Goal: Communication & Community: Answer question/provide support

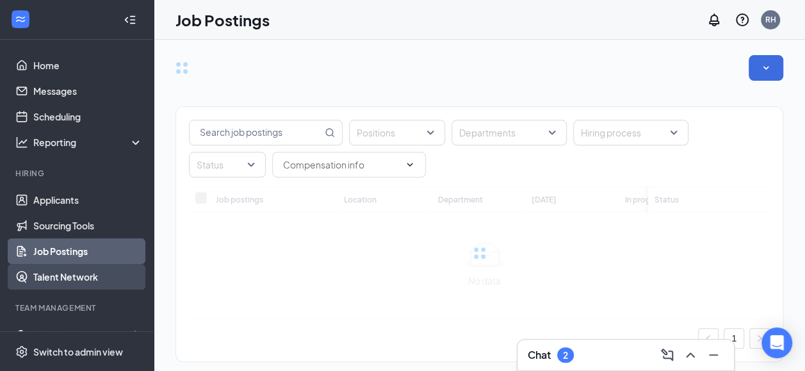
click at [88, 274] on link "Talent Network" at bounding box center [88, 277] width 110 height 26
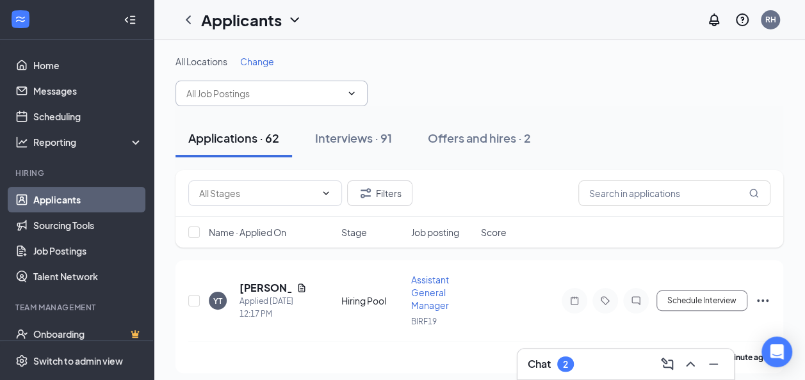
click at [348, 97] on icon "ChevronDown" at bounding box center [351, 93] width 10 height 10
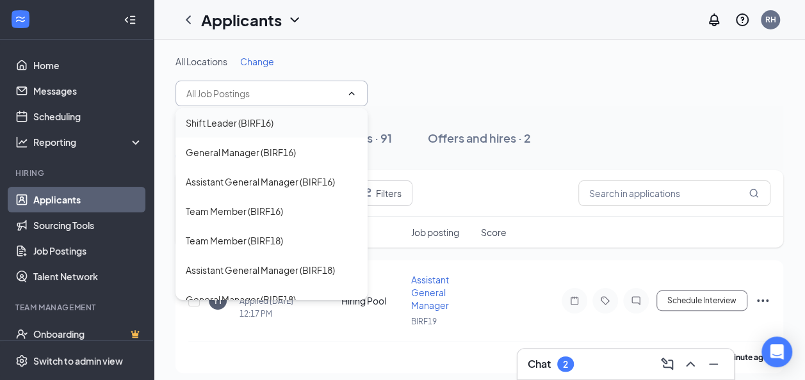
click at [323, 125] on div "Shift Leader (BIRF16)" at bounding box center [272, 123] width 172 height 14
type input "Shift Leader (BIRF16)"
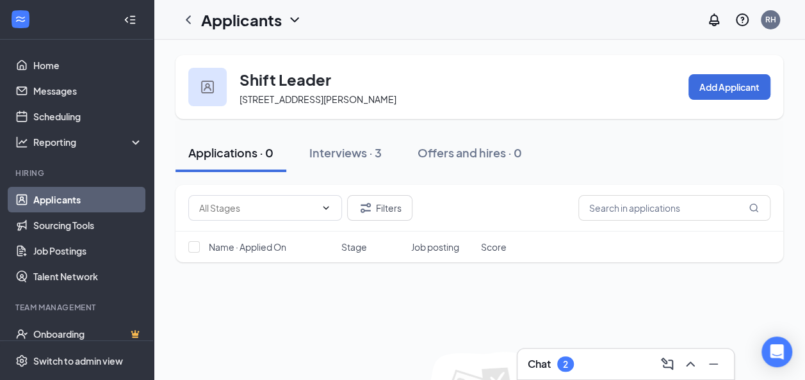
click at [293, 22] on icon "ChevronDown" at bounding box center [294, 19] width 15 height 15
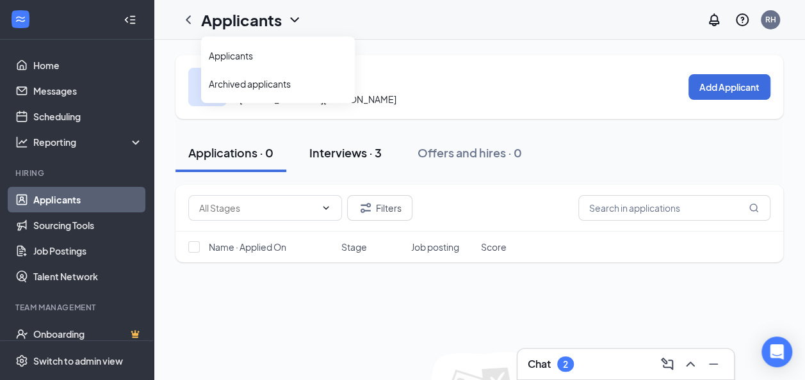
click at [355, 161] on div "Interviews · 3" at bounding box center [345, 153] width 72 height 16
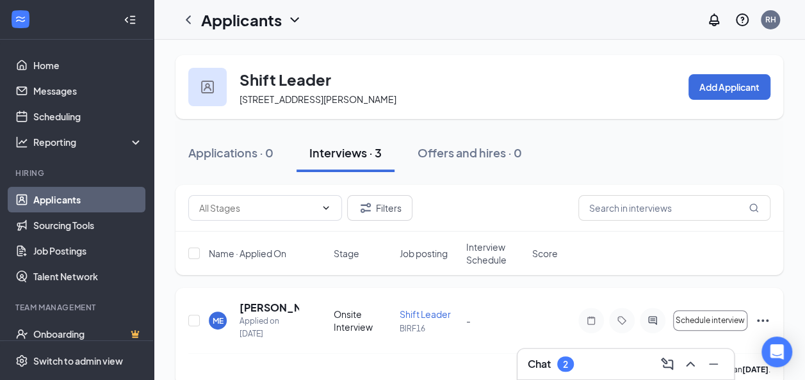
click at [434, 320] on span "Shift Leader" at bounding box center [425, 315] width 51 height 12
click at [432, 320] on span "Shift Leader" at bounding box center [425, 315] width 51 height 12
click at [274, 315] on h5 "[PERSON_NAME]" at bounding box center [270, 308] width 60 height 14
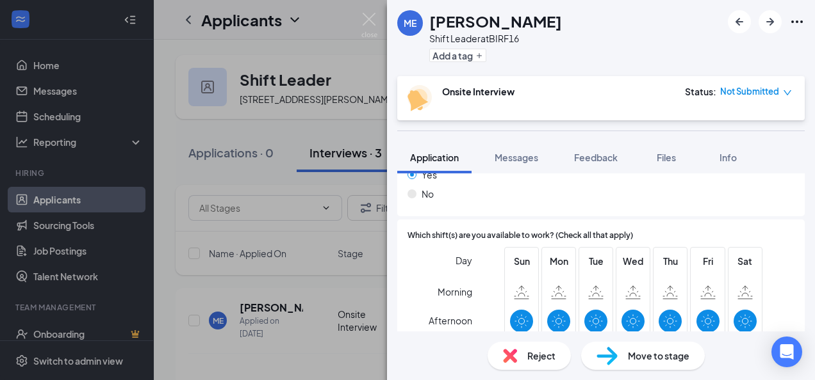
scroll to position [384, 0]
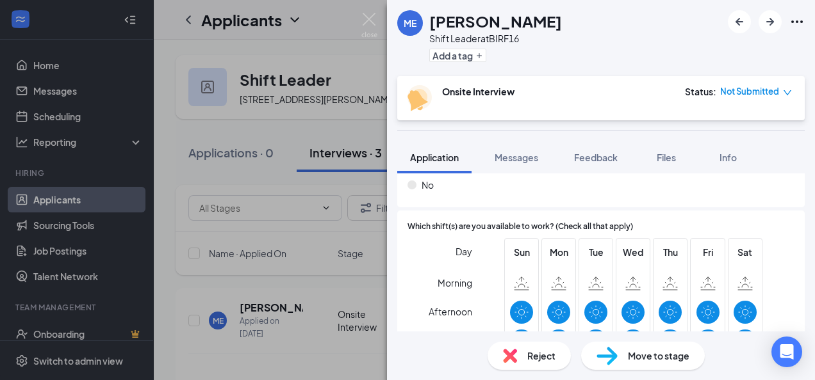
click at [768, 33] on div "ME [PERSON_NAME] Shift Leader at BIRF16 Add a tag" at bounding box center [601, 38] width 428 height 76
click at [768, 26] on icon "ArrowRight" at bounding box center [769, 21] width 15 height 15
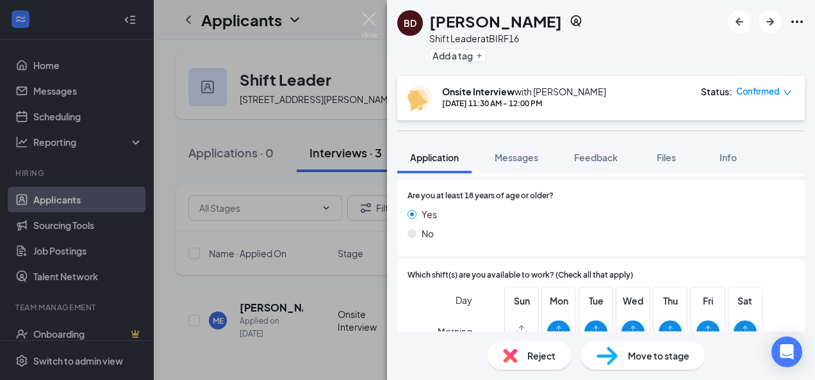
scroll to position [122, 0]
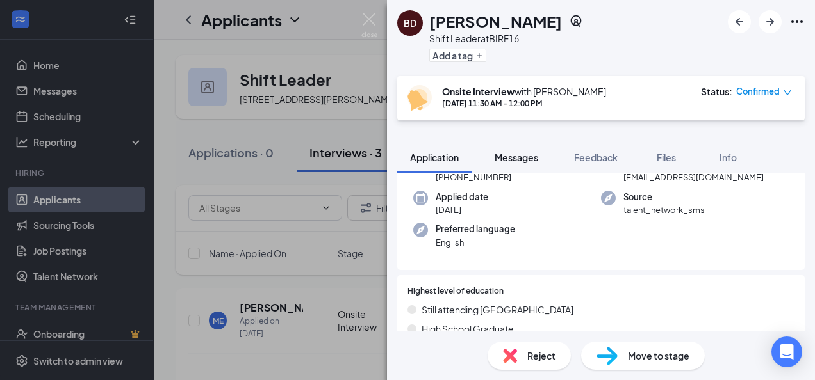
click at [514, 159] on span "Messages" at bounding box center [516, 158] width 44 height 12
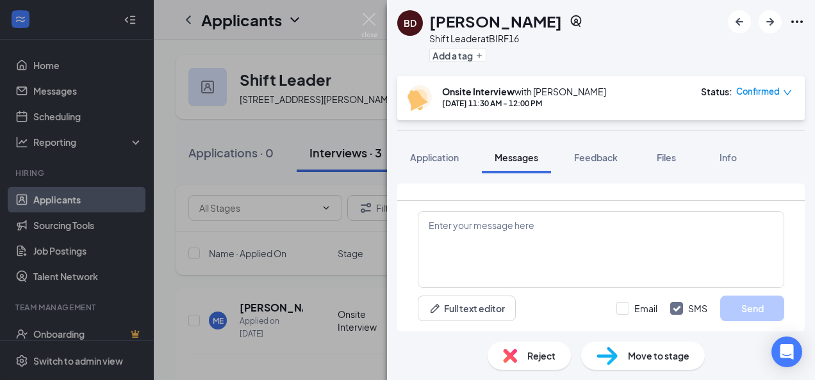
drag, startPoint x: 804, startPoint y: 228, endPoint x: 806, endPoint y: 284, distance: 56.4
click at [806, 284] on div "Load earlier interactions (about 6 more) [PERSON_NAME] sent email to [PERSON_NA…" at bounding box center [601, 253] width 428 height 158
click at [501, 104] on div "[DATE] 11:30 AM - 12:00 PM" at bounding box center [524, 103] width 164 height 11
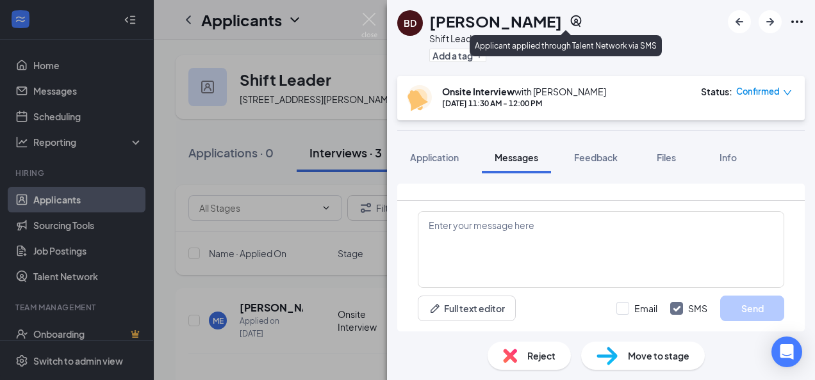
click at [571, 24] on icon "SourcingTools" at bounding box center [576, 21] width 11 height 12
click at [569, 22] on icon "SourcingTools" at bounding box center [575, 21] width 13 height 13
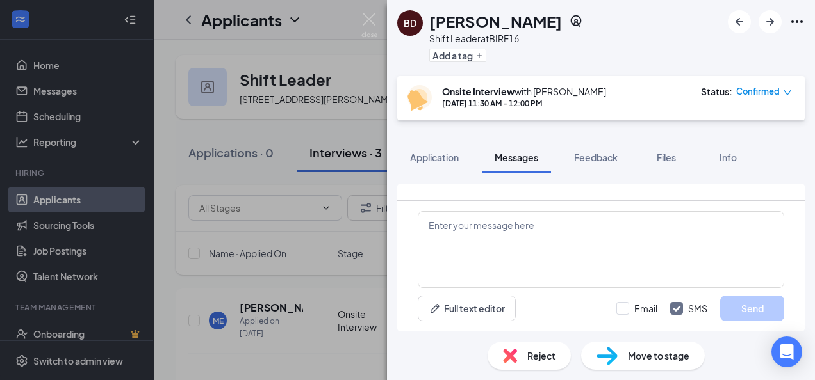
click at [293, 327] on div "BD [PERSON_NAME] Shift Leader at BIRF16 Add a tag Onsite Interview with [PERSON…" at bounding box center [407, 190] width 815 height 380
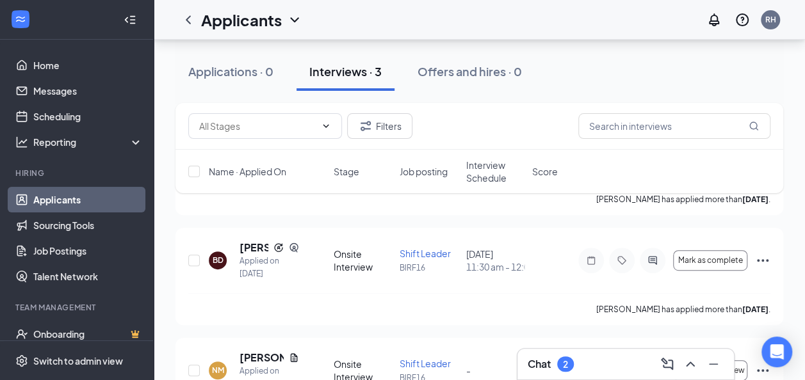
scroll to position [186, 0]
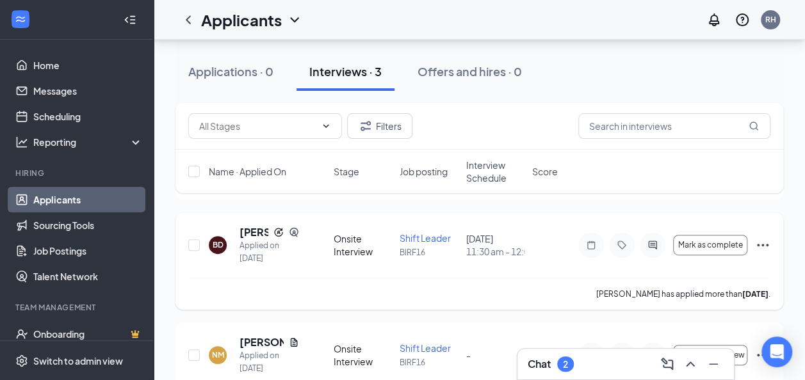
click at [425, 244] on span "Shift Leader" at bounding box center [425, 238] width 51 height 12
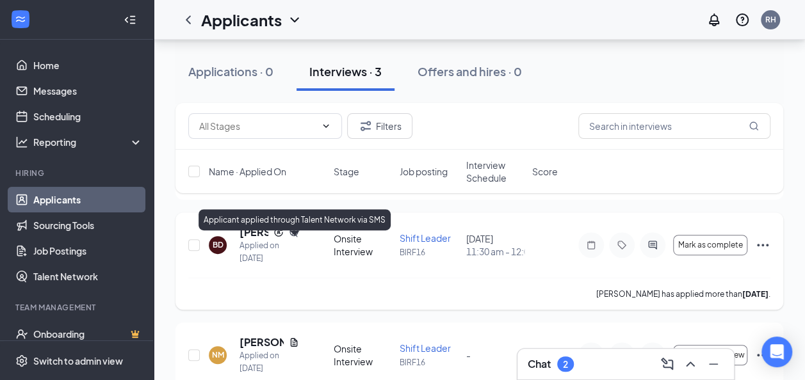
click at [293, 238] on icon "SourcingTools" at bounding box center [294, 232] width 10 height 10
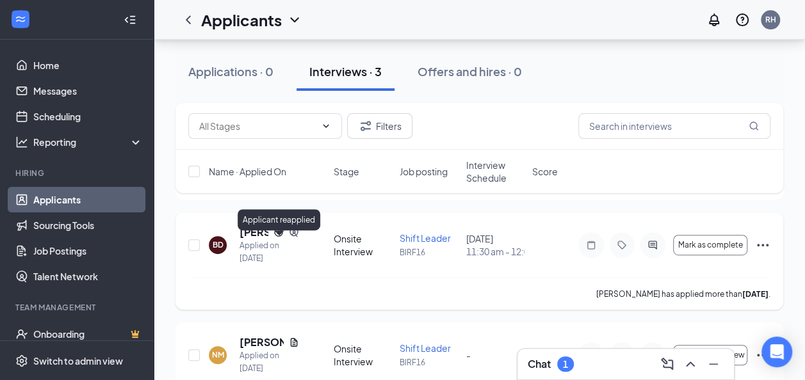
click at [279, 238] on icon "Reapply" at bounding box center [278, 232] width 10 height 10
click at [437, 244] on span "Shift Leader" at bounding box center [425, 238] width 51 height 12
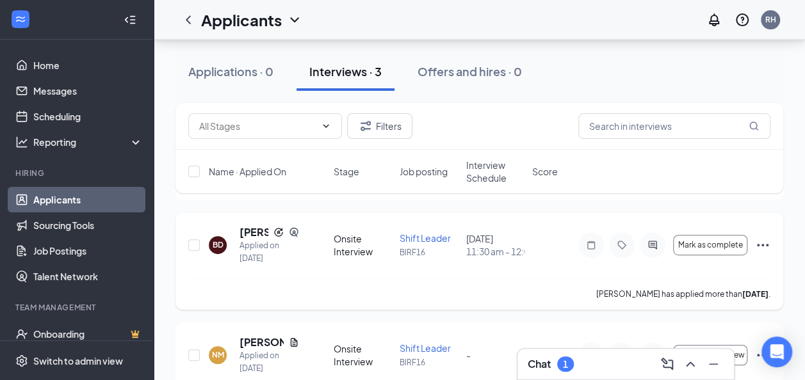
click at [763, 253] on icon "Ellipses" at bounding box center [762, 245] width 15 height 15
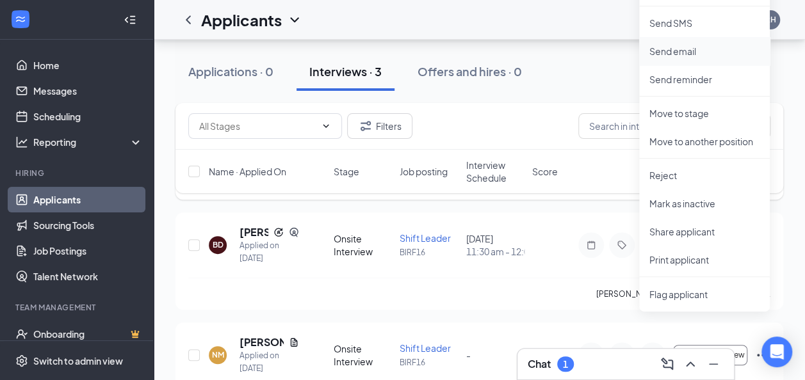
click at [689, 53] on p "Send email" at bounding box center [704, 51] width 110 height 13
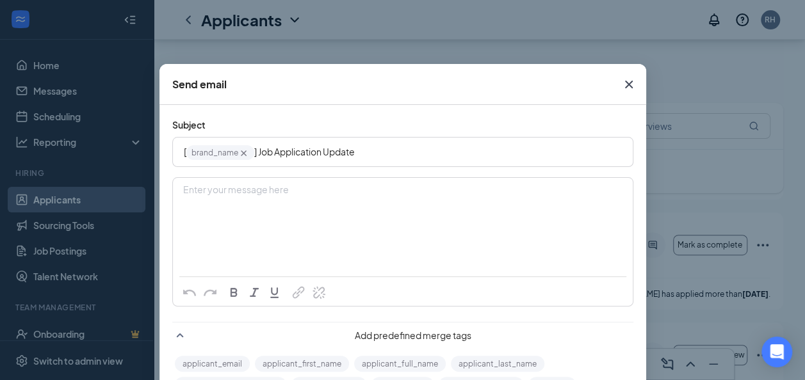
click at [466, 195] on div "Enter your message here" at bounding box center [403, 190] width 438 height 13
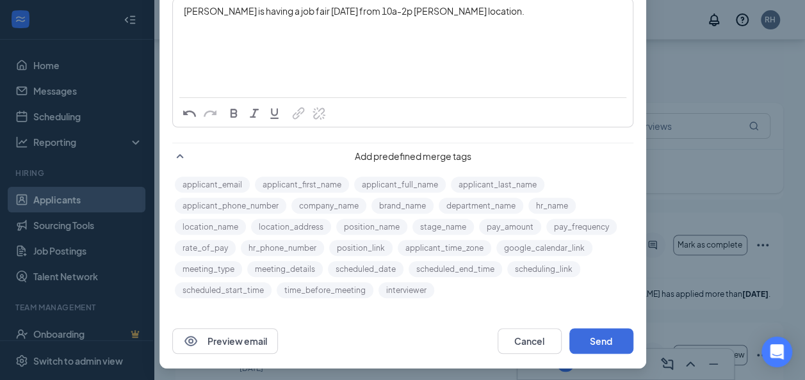
scroll to position [181, 0]
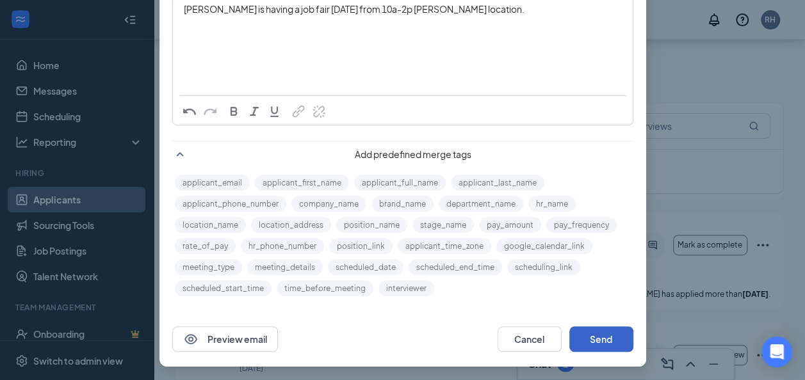
click at [621, 338] on button "Send" at bounding box center [601, 340] width 64 height 26
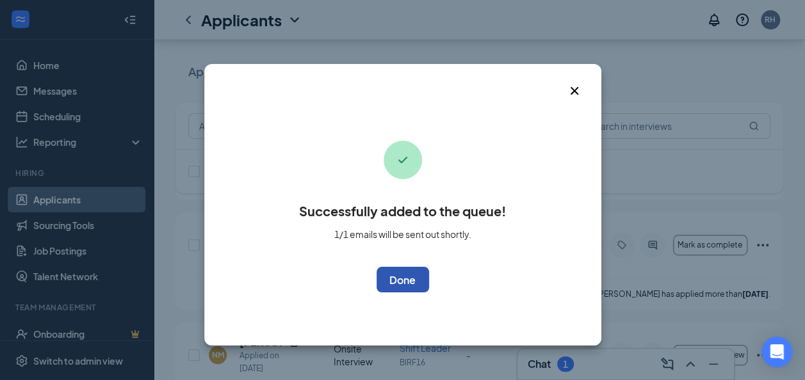
click at [401, 283] on button "OK" at bounding box center [403, 280] width 53 height 26
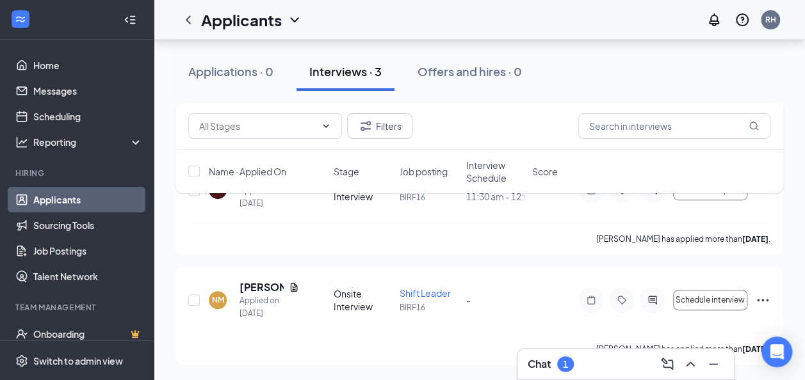
scroll to position [251, 0]
click at [411, 295] on span "Shift Leader" at bounding box center [425, 294] width 51 height 12
click at [295, 286] on icon "Document" at bounding box center [293, 287] width 7 height 8
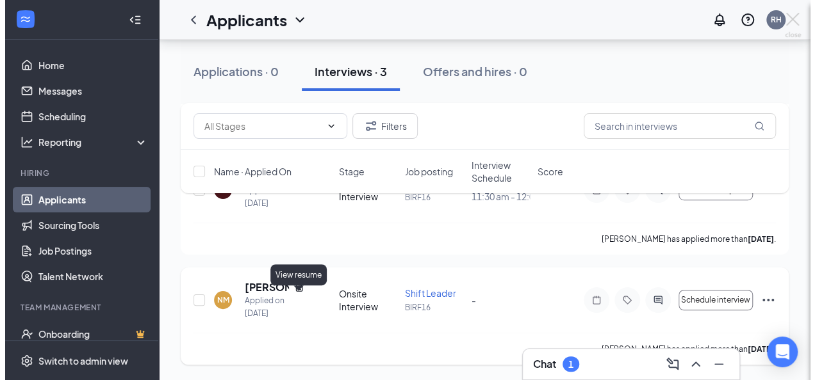
scroll to position [237, 0]
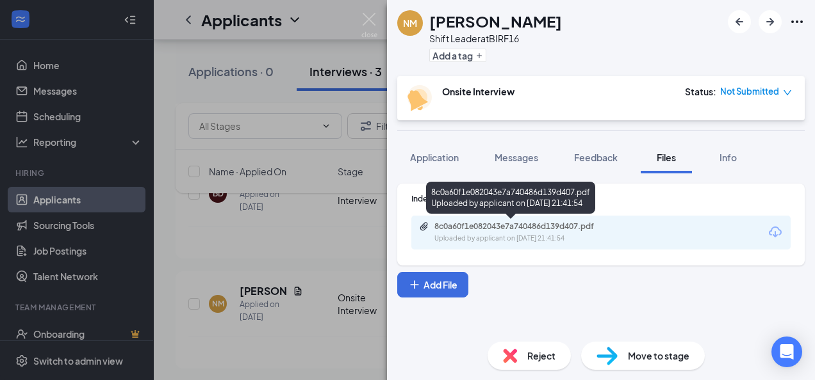
click at [559, 228] on div "8c0a60f1e082043e7a740486d139d407.pdf" at bounding box center [523, 227] width 179 height 10
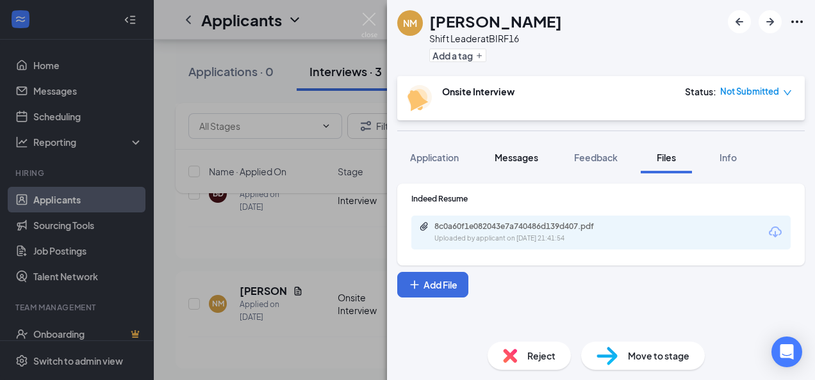
click at [531, 158] on span "Messages" at bounding box center [516, 158] width 44 height 12
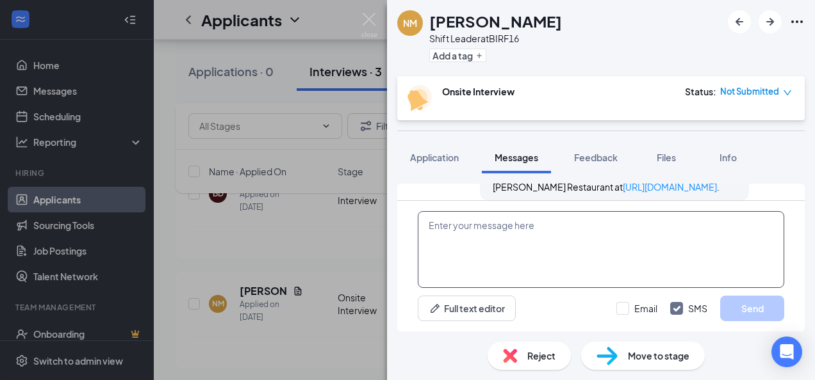
scroll to position [458, 0]
click at [473, 243] on textarea at bounding box center [601, 249] width 366 height 77
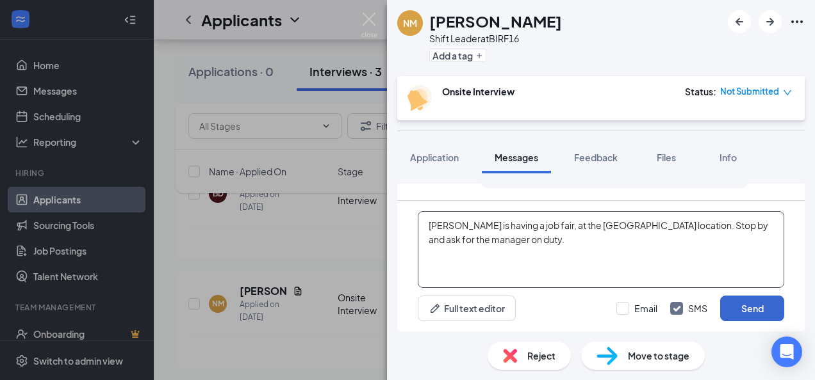
type textarea "[PERSON_NAME] is having a job fair, at the [GEOGRAPHIC_DATA] location. Stop by …"
click at [771, 302] on button "Send" at bounding box center [752, 309] width 64 height 26
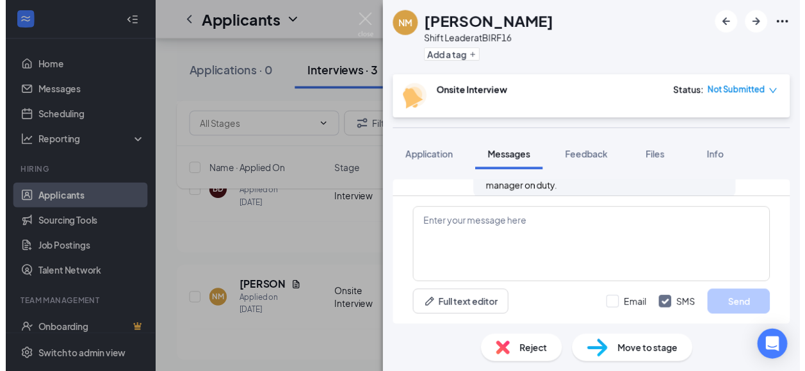
scroll to position [554, 0]
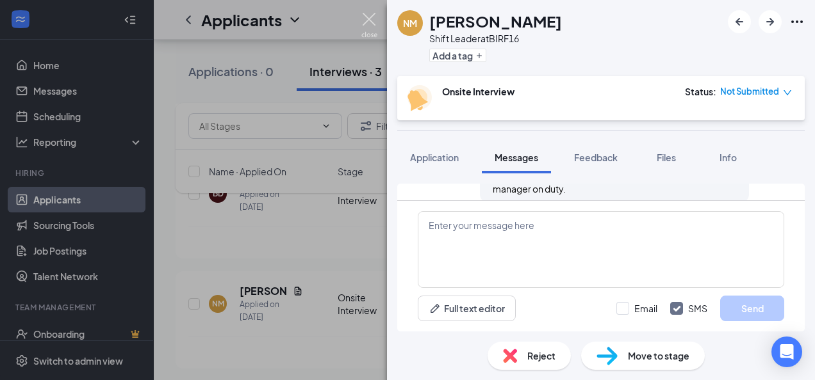
click at [367, 19] on img at bounding box center [369, 25] width 16 height 25
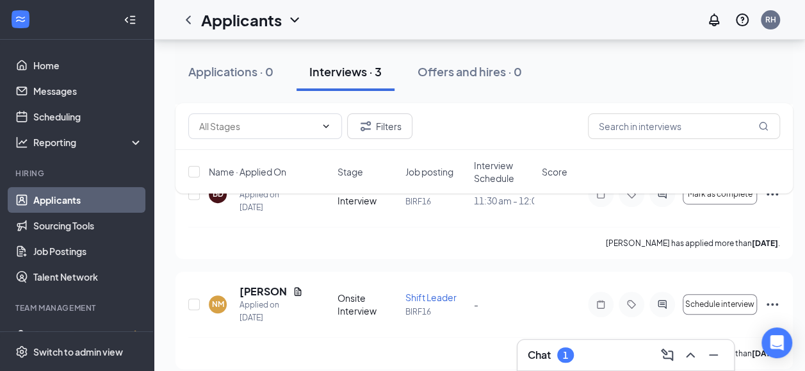
click at [55, 305] on div "Team Management" at bounding box center [77, 307] width 125 height 11
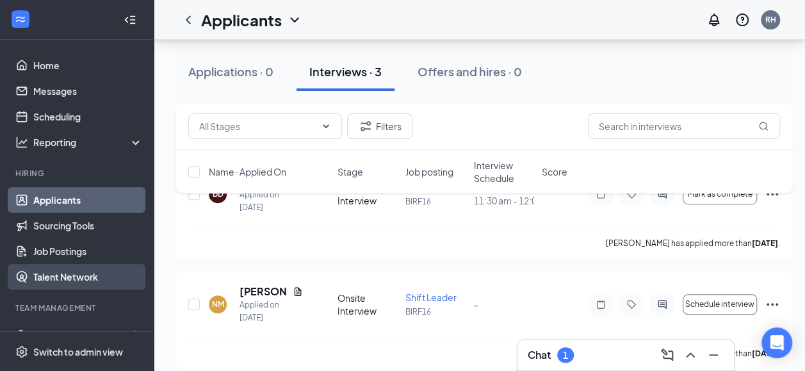
click at [56, 270] on link "Talent Network" at bounding box center [88, 277] width 110 height 26
